Goal: Task Accomplishment & Management: Manage account settings

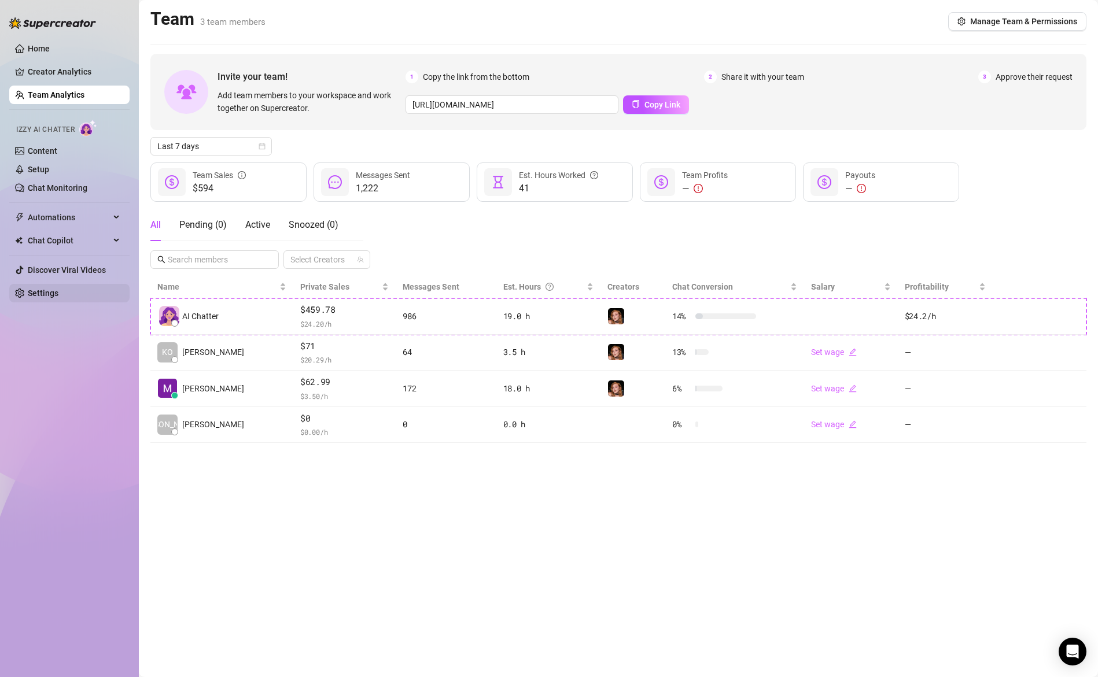
click at [48, 296] on link "Settings" at bounding box center [43, 293] width 31 height 9
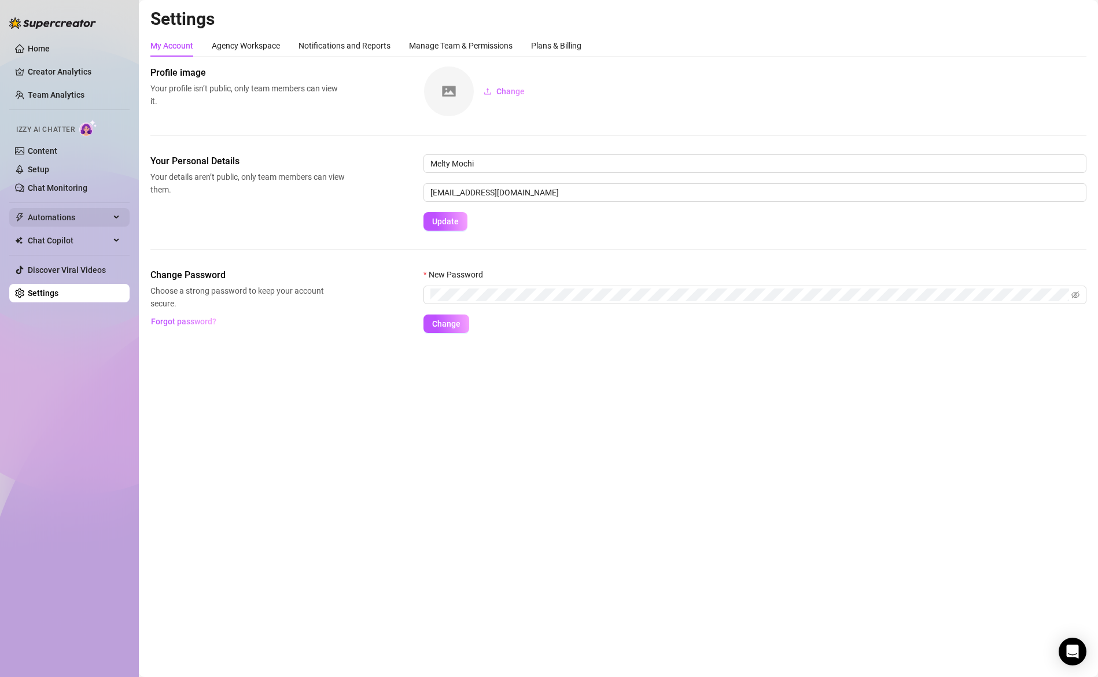
click at [42, 218] on span "Automations" at bounding box center [69, 217] width 82 height 19
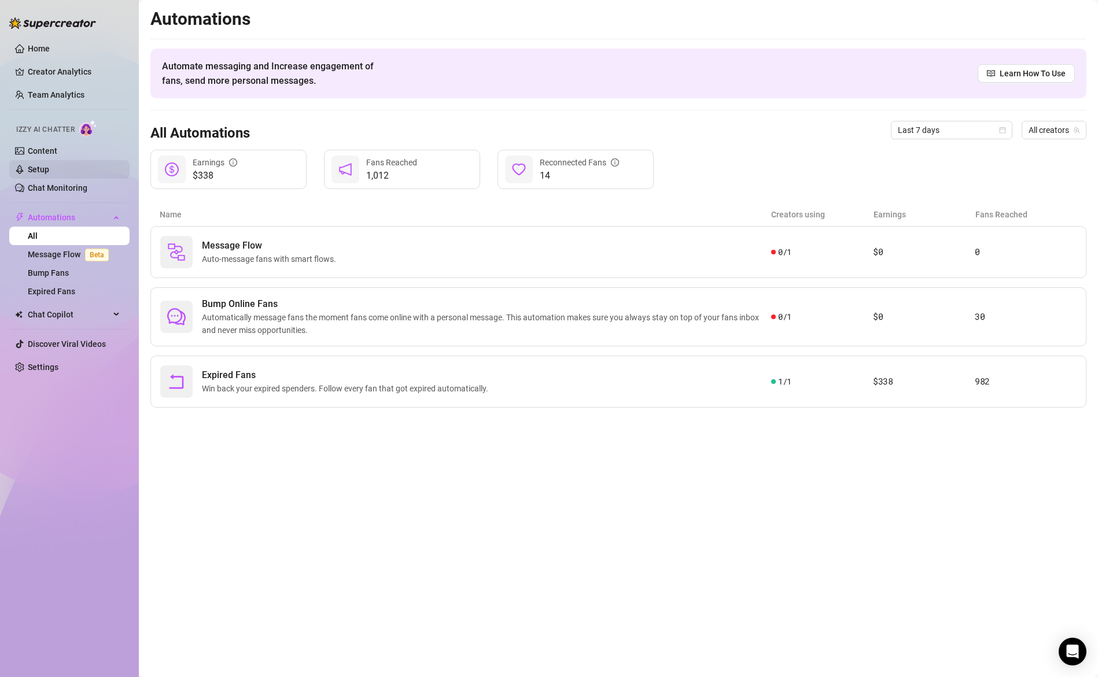
click at [43, 172] on link "Setup" at bounding box center [38, 169] width 21 height 9
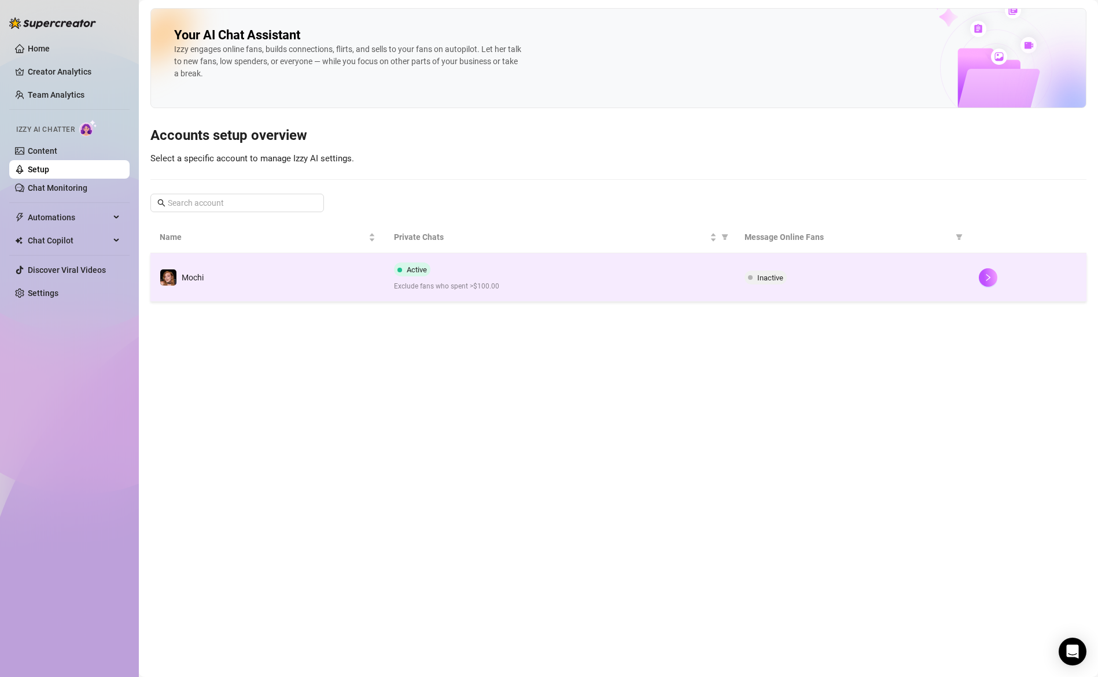
click at [648, 289] on span "Exclude fans who spent >$100.00" at bounding box center [560, 286] width 333 height 11
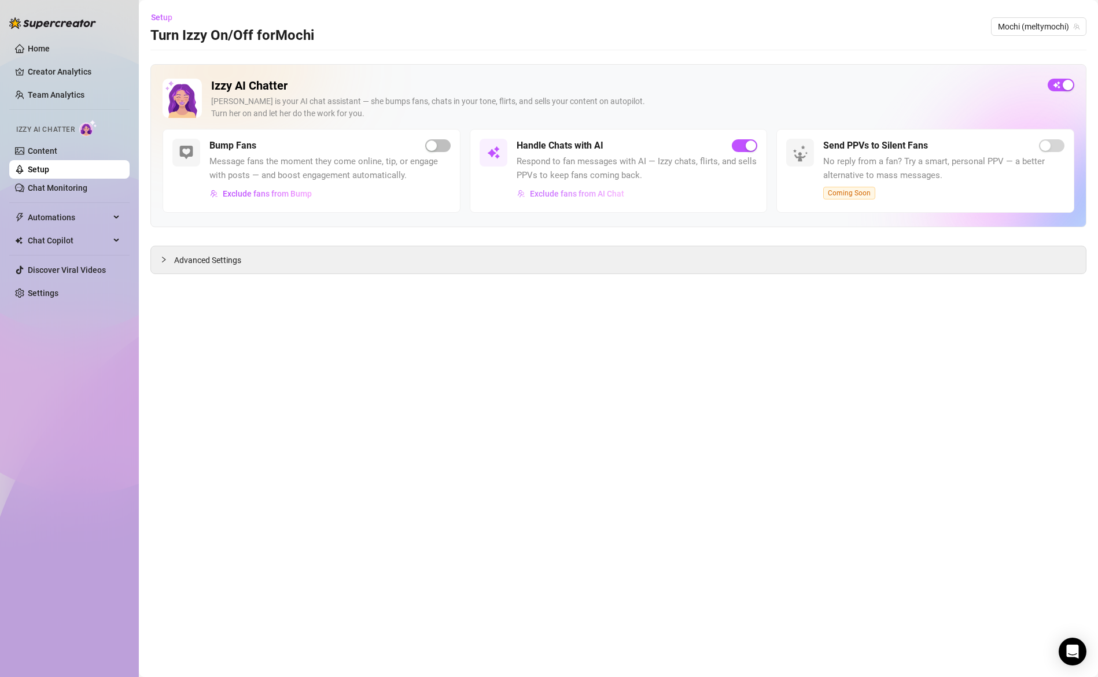
click at [577, 194] on span "Exclude fans from AI Chat" at bounding box center [577, 193] width 94 height 9
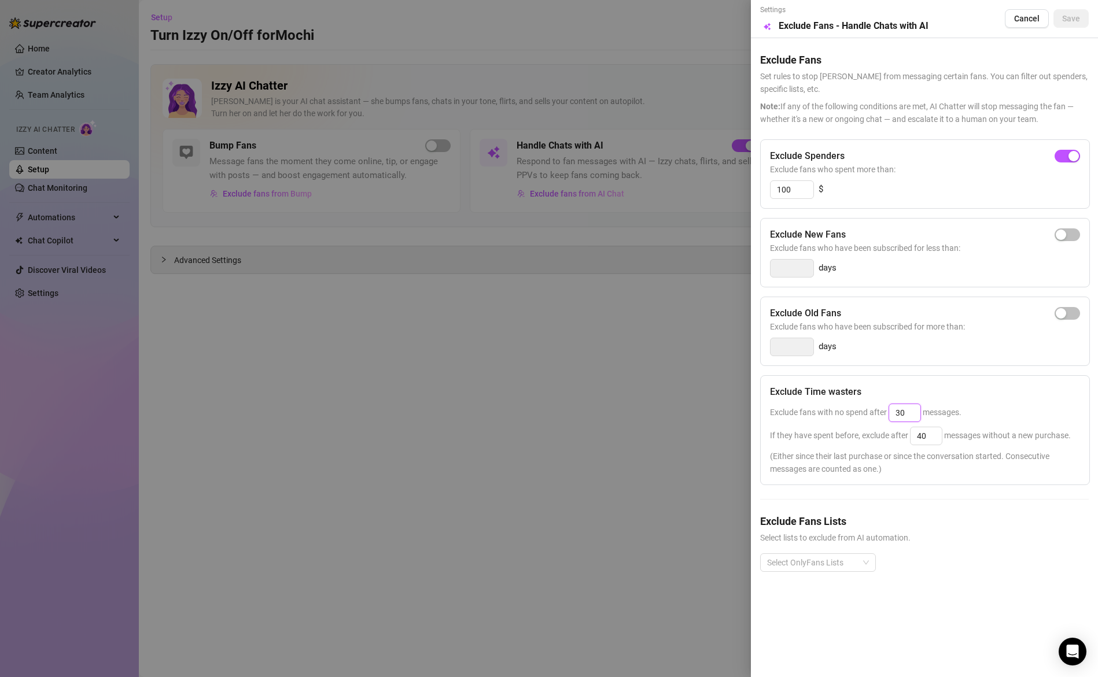
click at [907, 414] on input "30" at bounding box center [904, 412] width 31 height 17
type input "40"
click at [1084, 19] on button "Save" at bounding box center [1071, 18] width 35 height 19
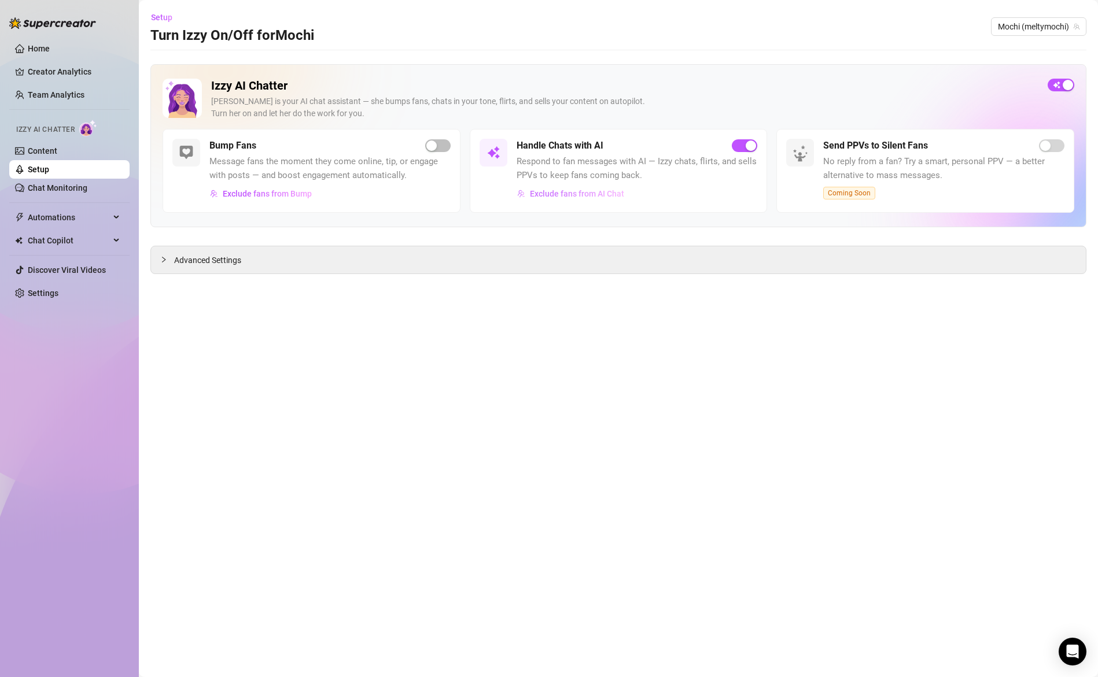
click at [558, 190] on span "Exclude fans from AI Chat" at bounding box center [577, 193] width 94 height 9
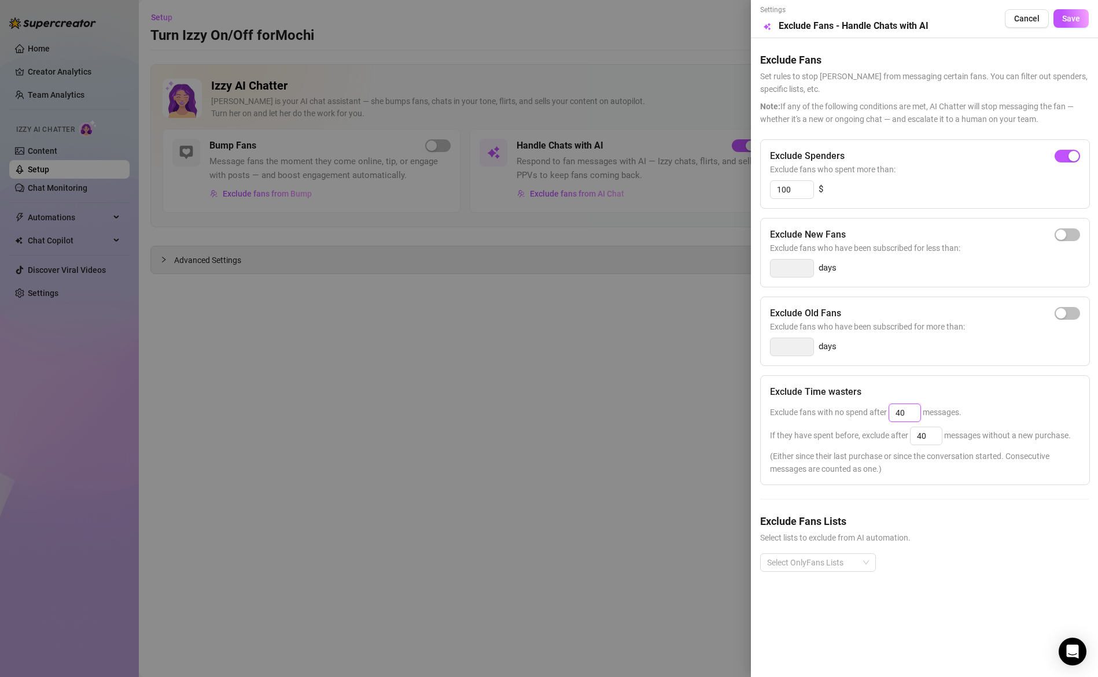
click at [909, 417] on input "40" at bounding box center [904, 412] width 31 height 17
click at [933, 437] on input "40" at bounding box center [926, 436] width 31 height 17
type input "1"
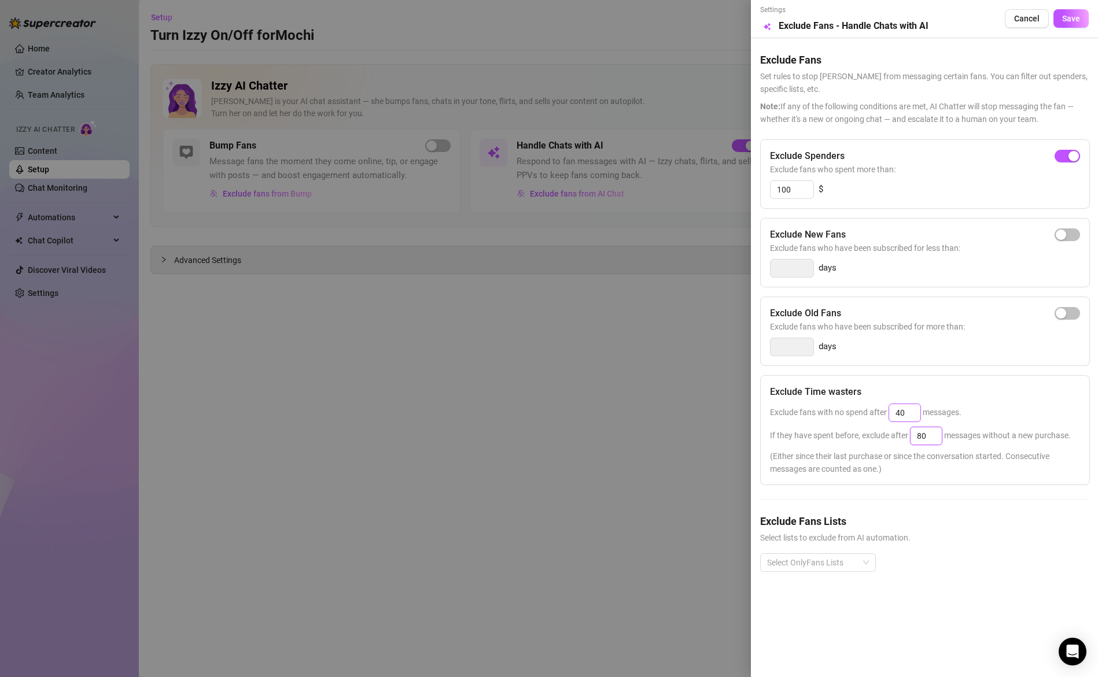
type input "80"
click at [907, 408] on input "40" at bounding box center [904, 412] width 31 height 17
click at [921, 396] on div "Exclude Time wasters" at bounding box center [925, 392] width 310 height 14
click at [989, 571] on div "Select OnlyFans Lists" at bounding box center [924, 572] width 329 height 37
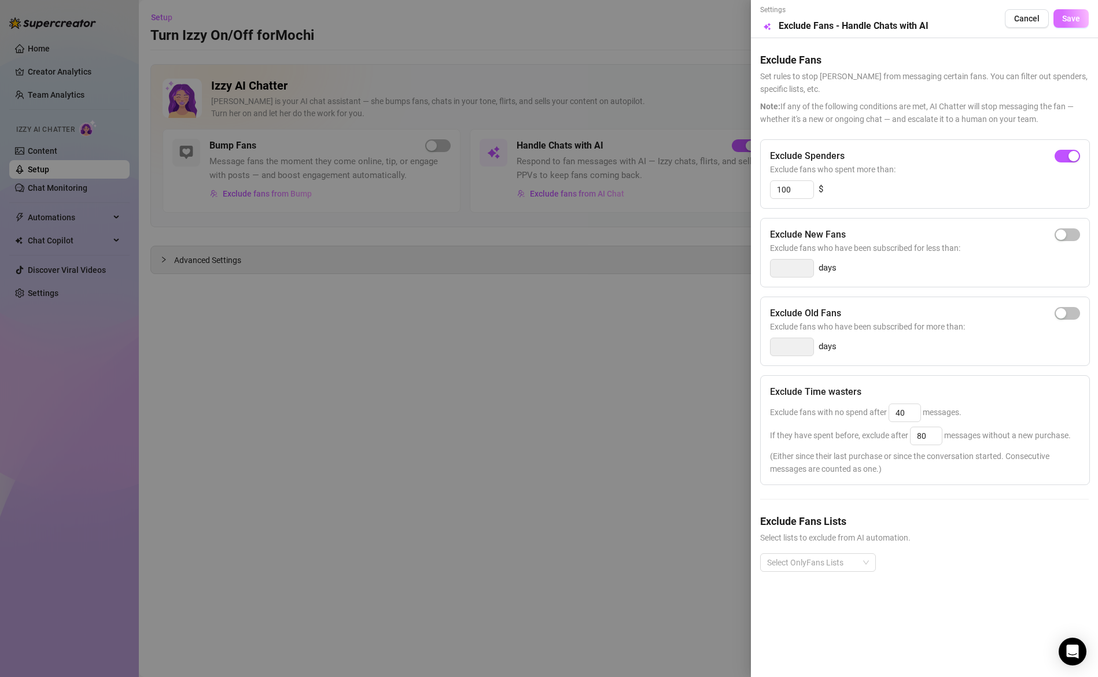
click at [1077, 17] on span "Save" at bounding box center [1071, 18] width 18 height 9
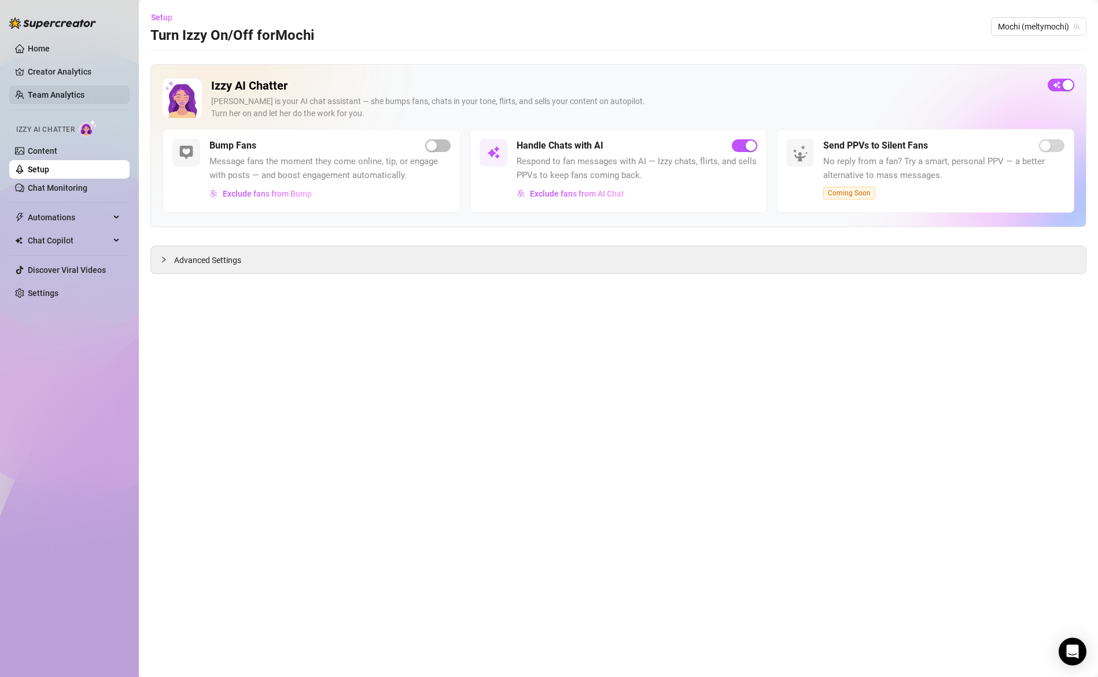
click at [70, 92] on link "Team Analytics" at bounding box center [56, 94] width 57 height 9
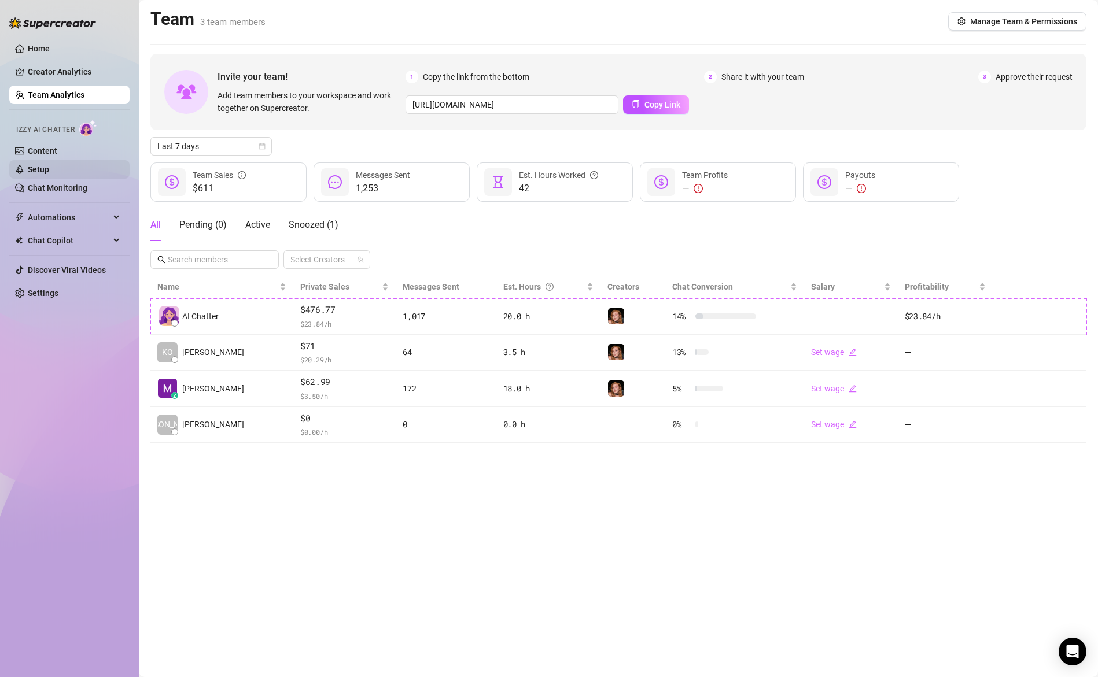
drag, startPoint x: 42, startPoint y: 168, endPoint x: 90, endPoint y: 173, distance: 47.7
click at [42, 168] on link "Setup" at bounding box center [38, 169] width 21 height 9
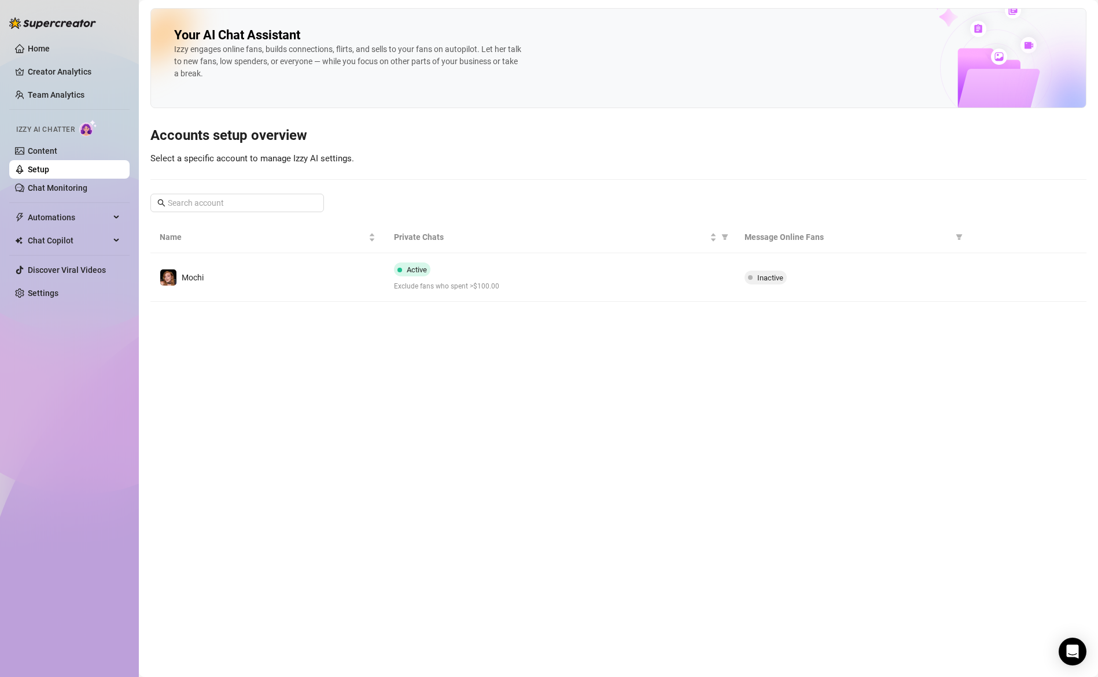
click at [543, 280] on div "Active Exclude fans who spent >$100.00" at bounding box center [560, 278] width 333 height 30
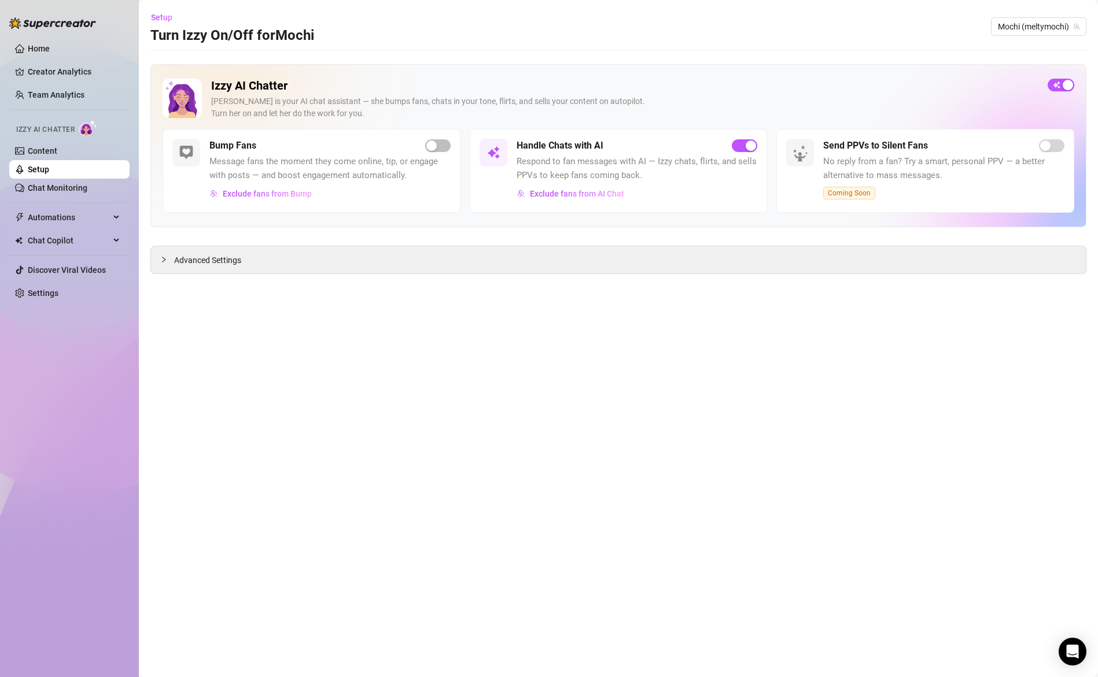
click at [586, 151] on h5 "Handle Chats with AI" at bounding box center [560, 146] width 87 height 14
click at [589, 195] on span "Exclude fans from AI Chat" at bounding box center [577, 193] width 94 height 9
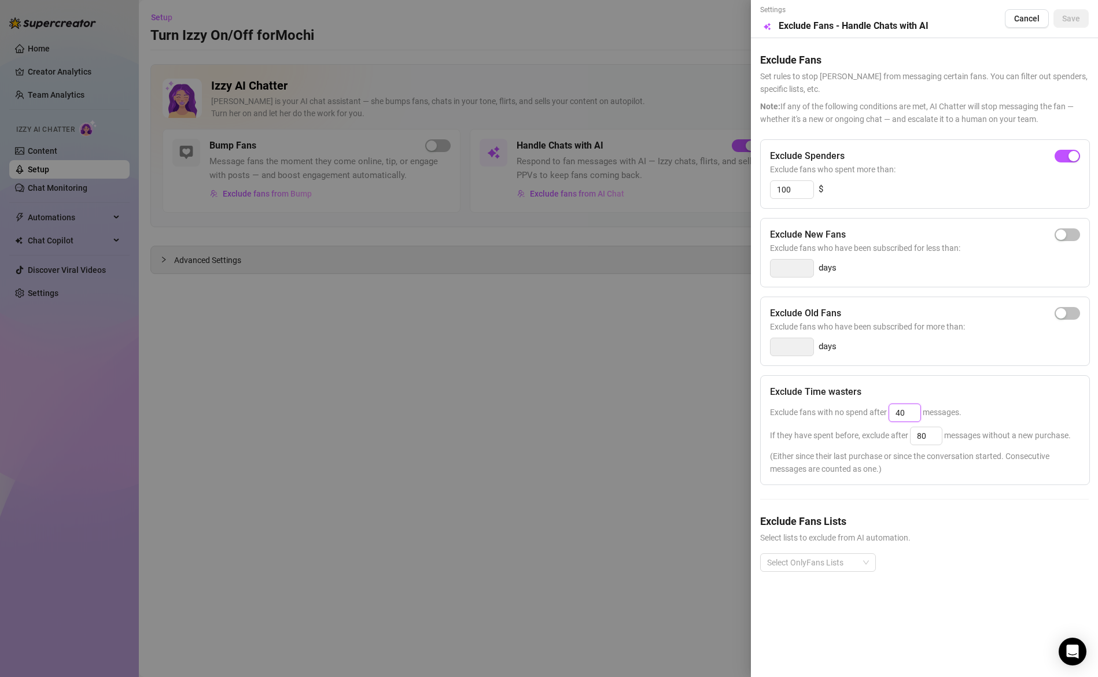
click at [910, 414] on input "40" at bounding box center [904, 412] width 31 height 17
type input "50"
click at [992, 406] on div "Exclude fans with no spend after 50 messages." at bounding box center [925, 413] width 310 height 19
click at [933, 441] on input "80" at bounding box center [926, 436] width 31 height 17
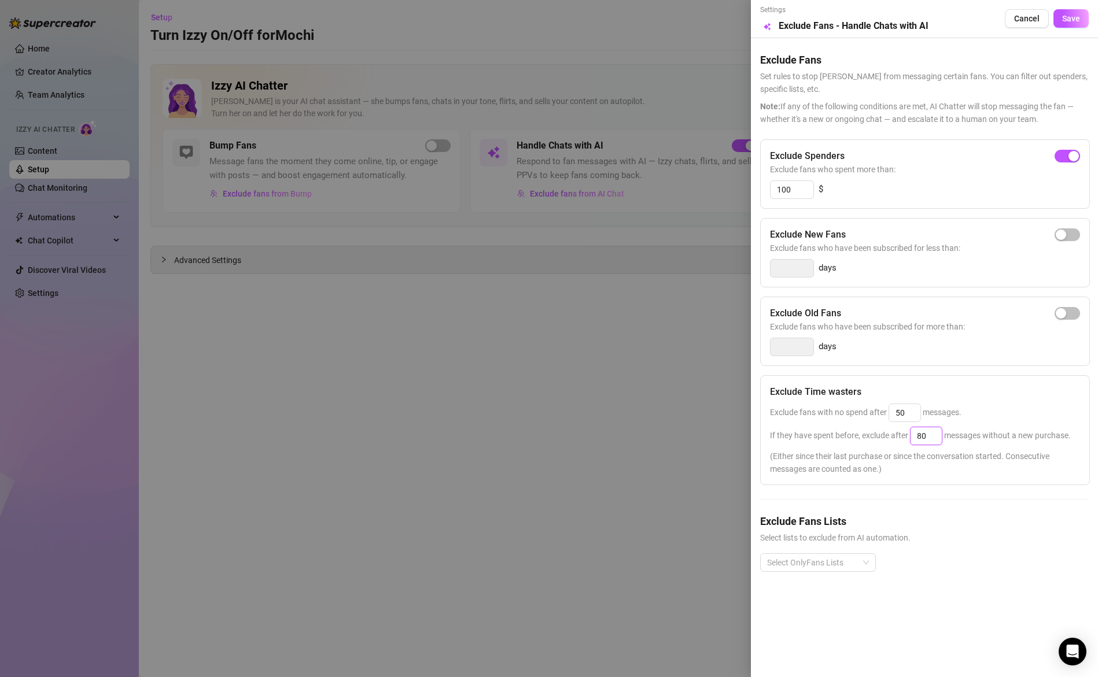
click at [933, 441] on input "80" at bounding box center [926, 436] width 31 height 17
type input "100"
click at [1028, 401] on div "Exclude Time wasters Exclude fans with no spend after 50 messages. If they have…" at bounding box center [925, 430] width 330 height 110
click at [1070, 19] on span "Save" at bounding box center [1071, 18] width 18 height 9
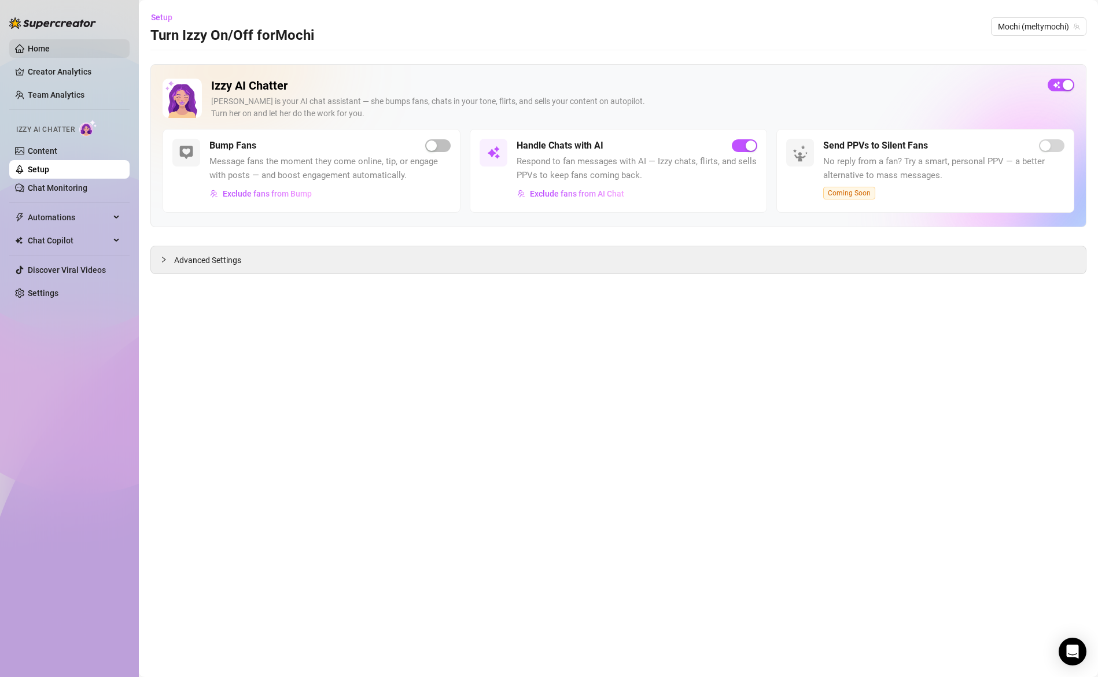
click at [45, 45] on link "Home" at bounding box center [39, 48] width 22 height 9
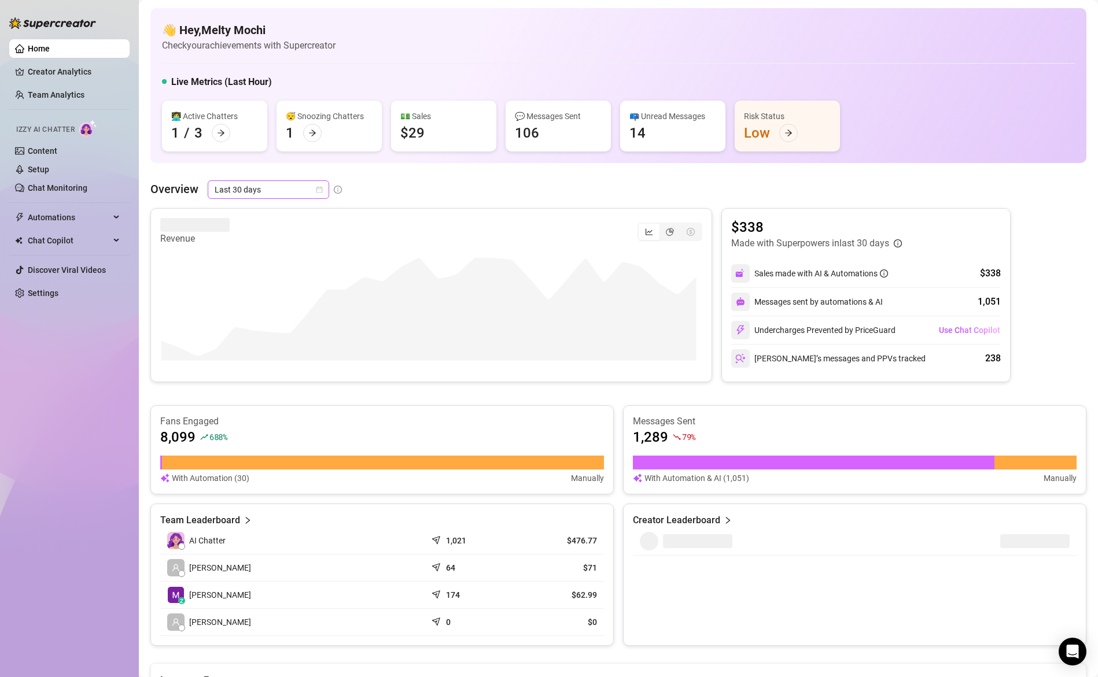
click at [310, 187] on span "Last 30 days" at bounding box center [269, 189] width 108 height 17
click at [276, 233] on div "Last 7 days" at bounding box center [267, 231] width 103 height 13
